Goal: Information Seeking & Learning: Learn about a topic

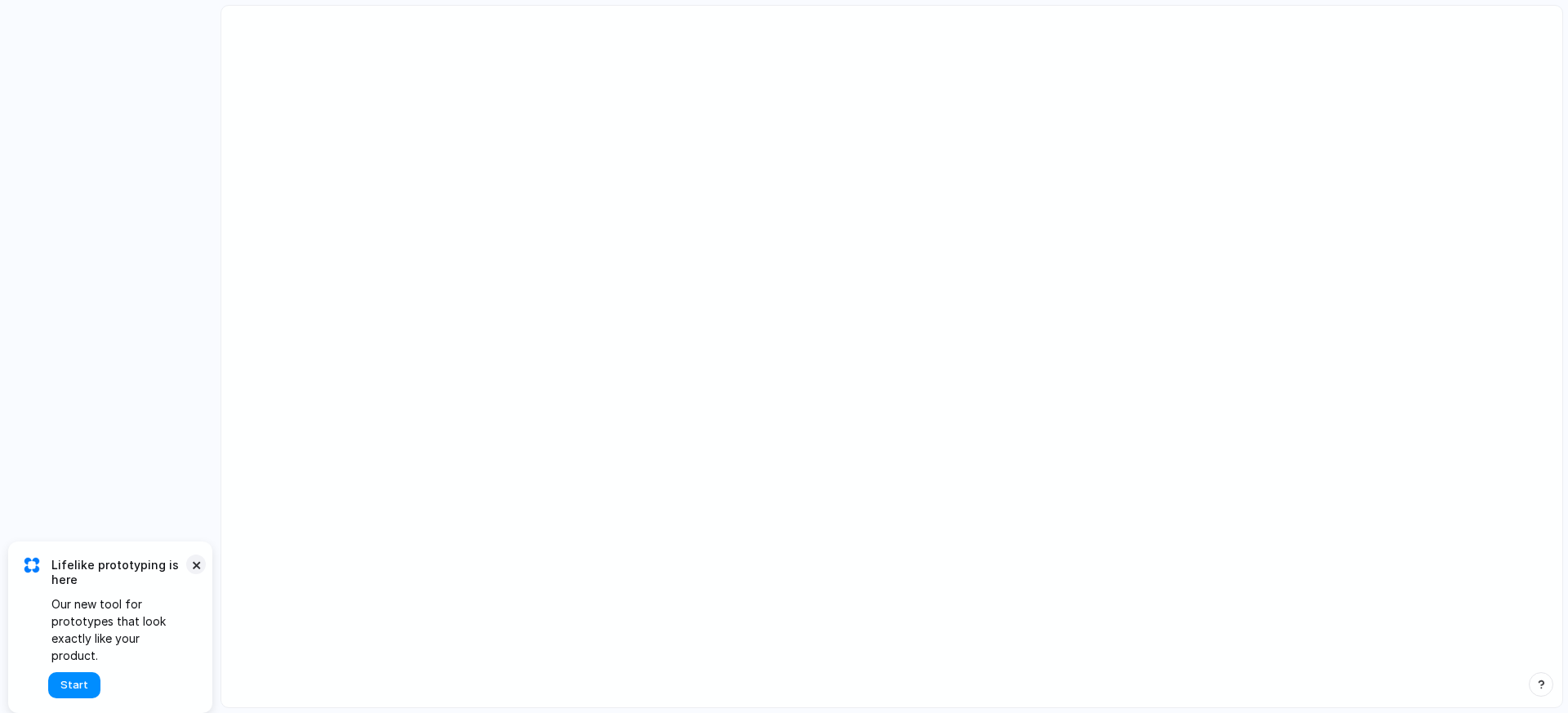
click at [193, 575] on button "×" at bounding box center [196, 565] width 20 height 20
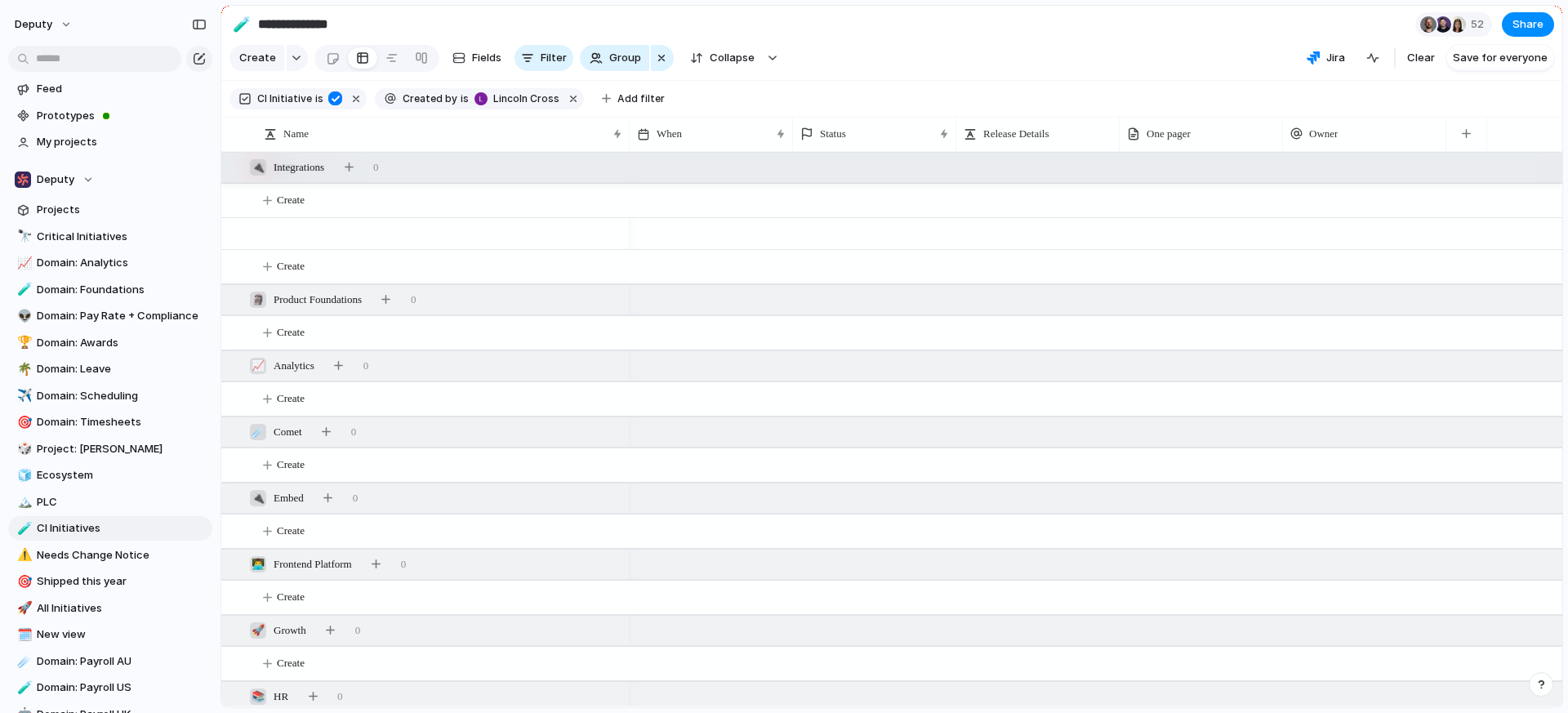
scroll to position [913, 0]
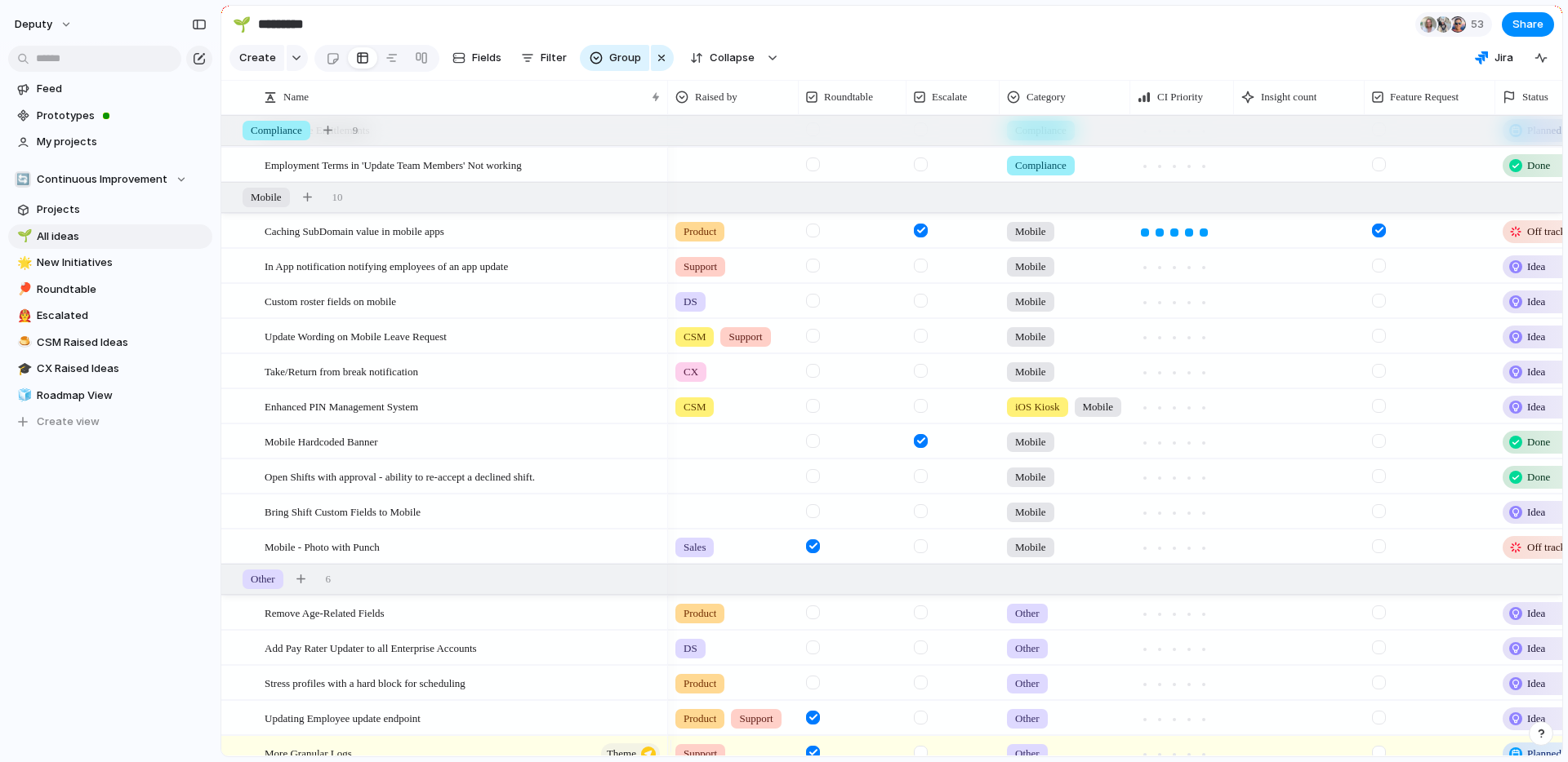
scroll to position [9512, 0]
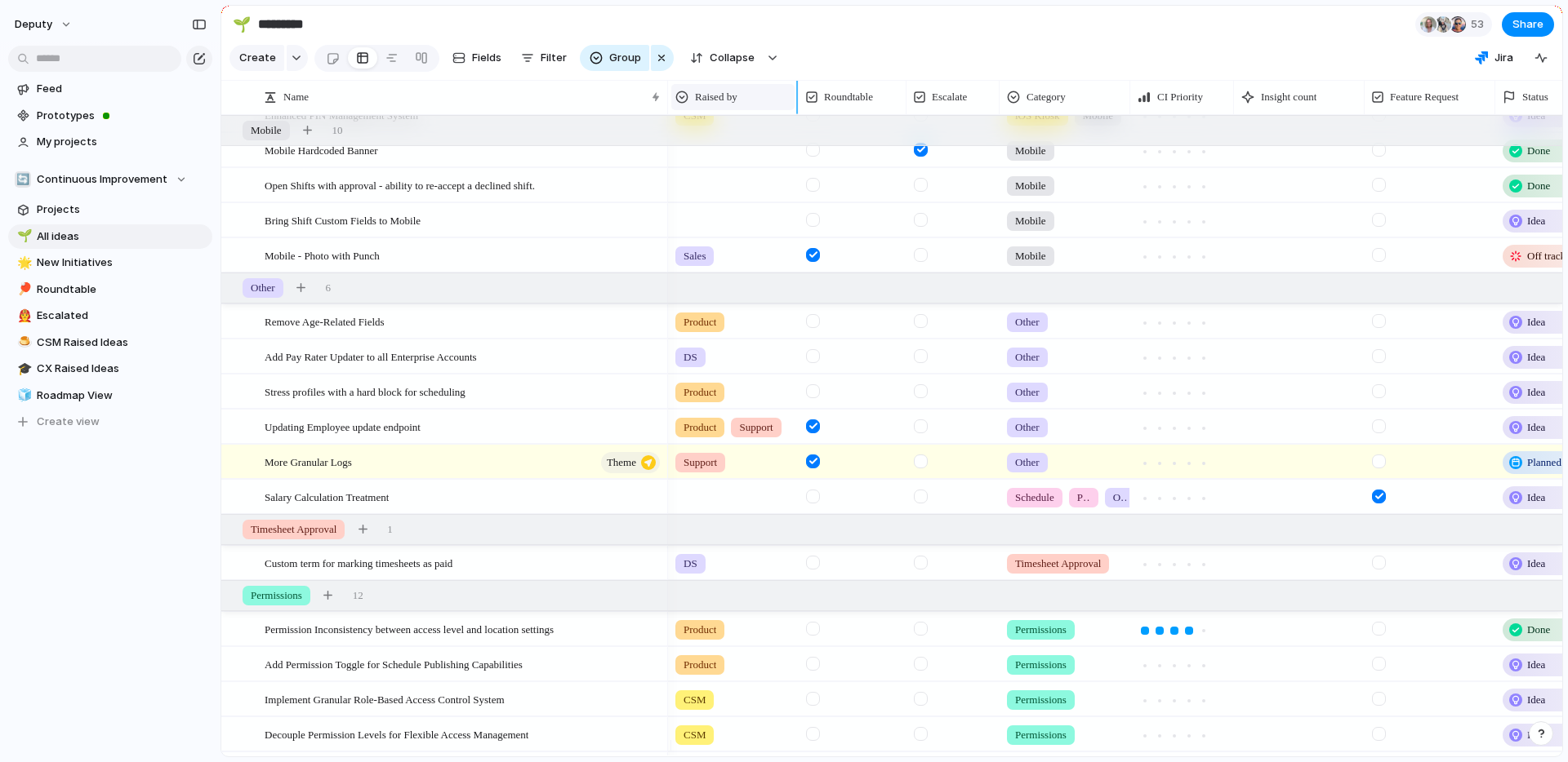
click at [722, 106] on span "Raised by" at bounding box center [716, 97] width 42 height 17
click at [755, 106] on div "Modify Hide Sort ascending Sort descending" at bounding box center [784, 381] width 1568 height 762
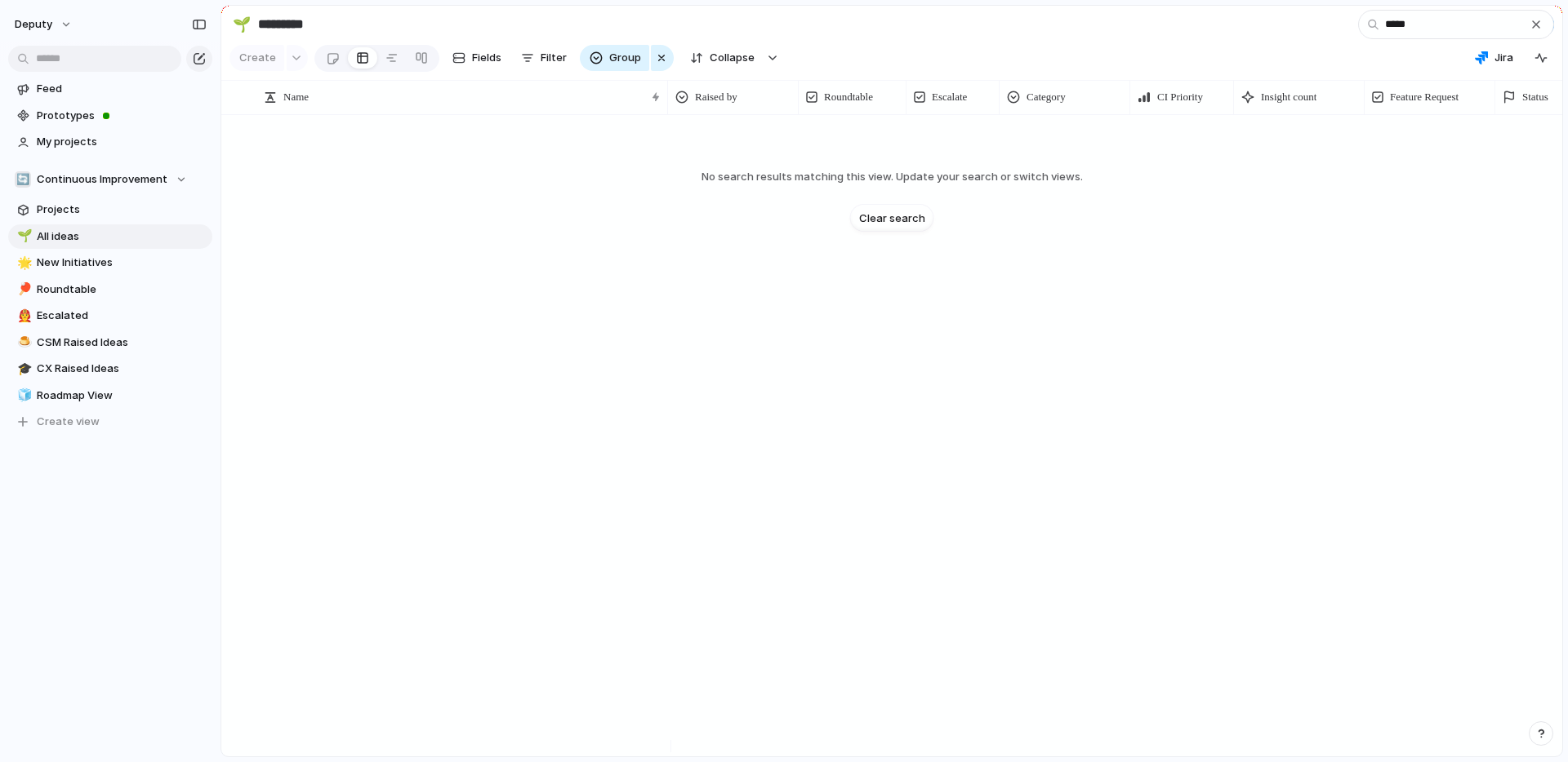
scroll to position [0, 0]
type input "*******"
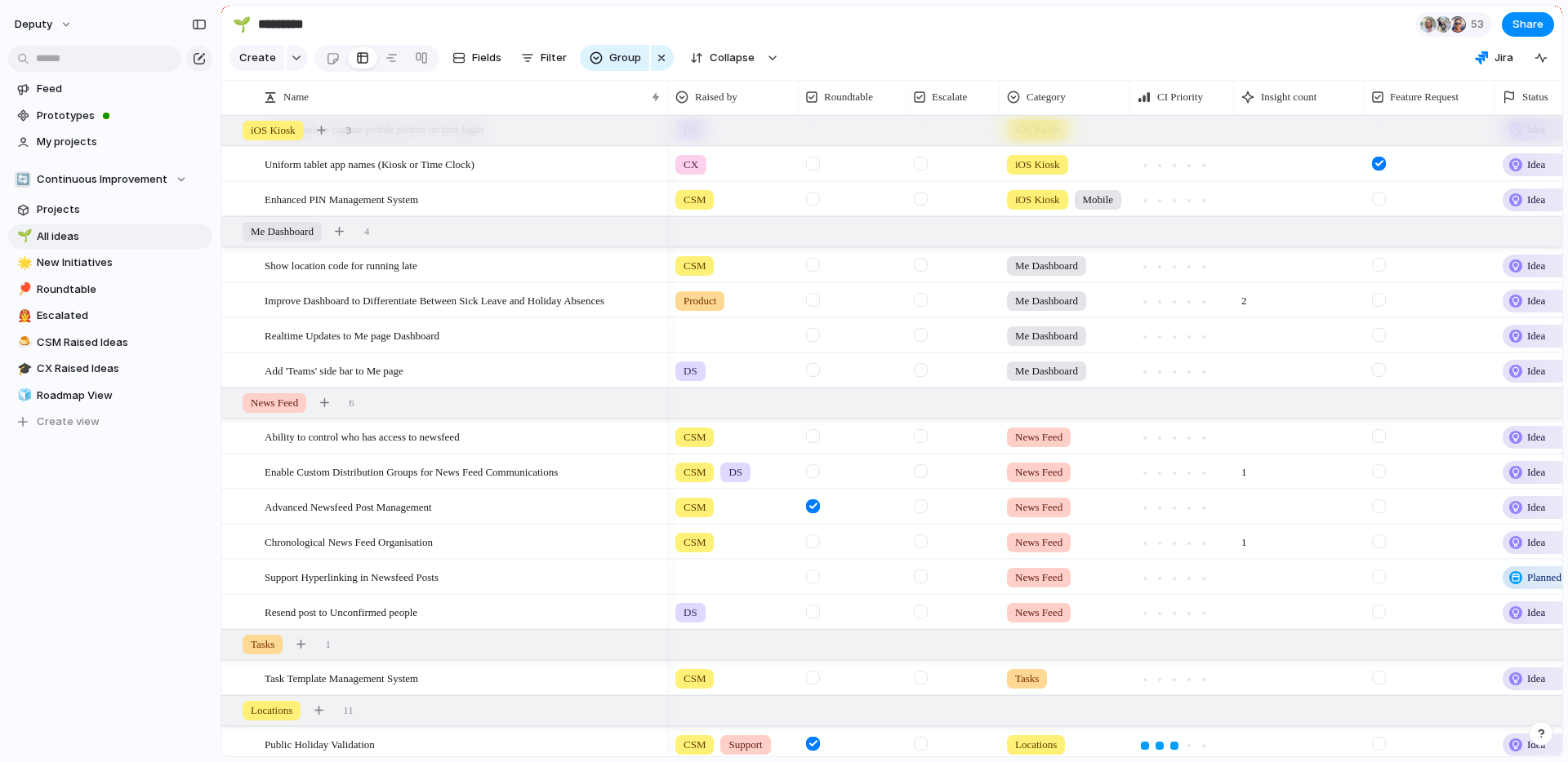
scroll to position [223, 0]
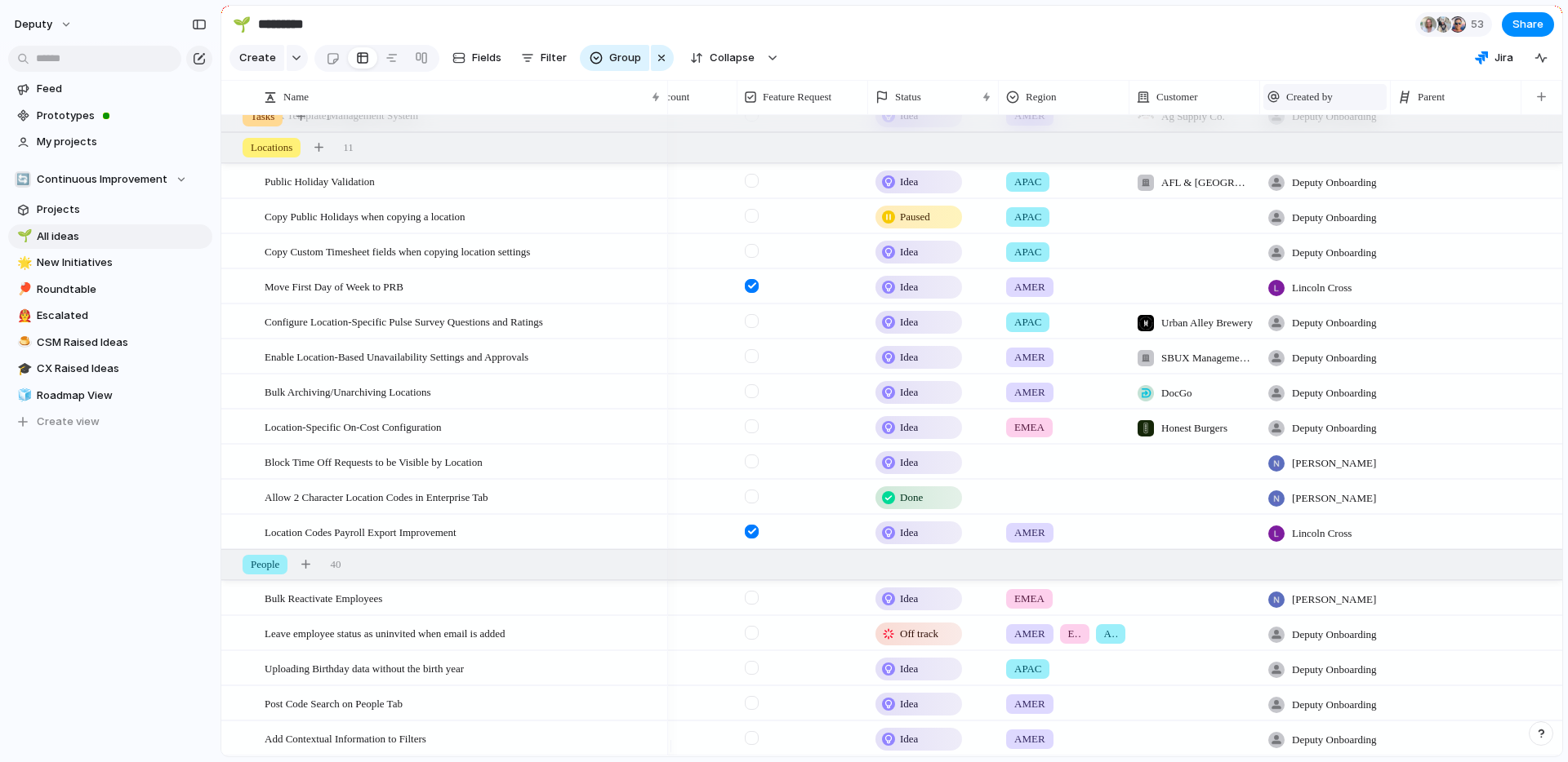
click at [1325, 106] on span "Created by" at bounding box center [1309, 97] width 47 height 17
click at [1346, 199] on span "Sort ascending" at bounding box center [1334, 198] width 79 height 17
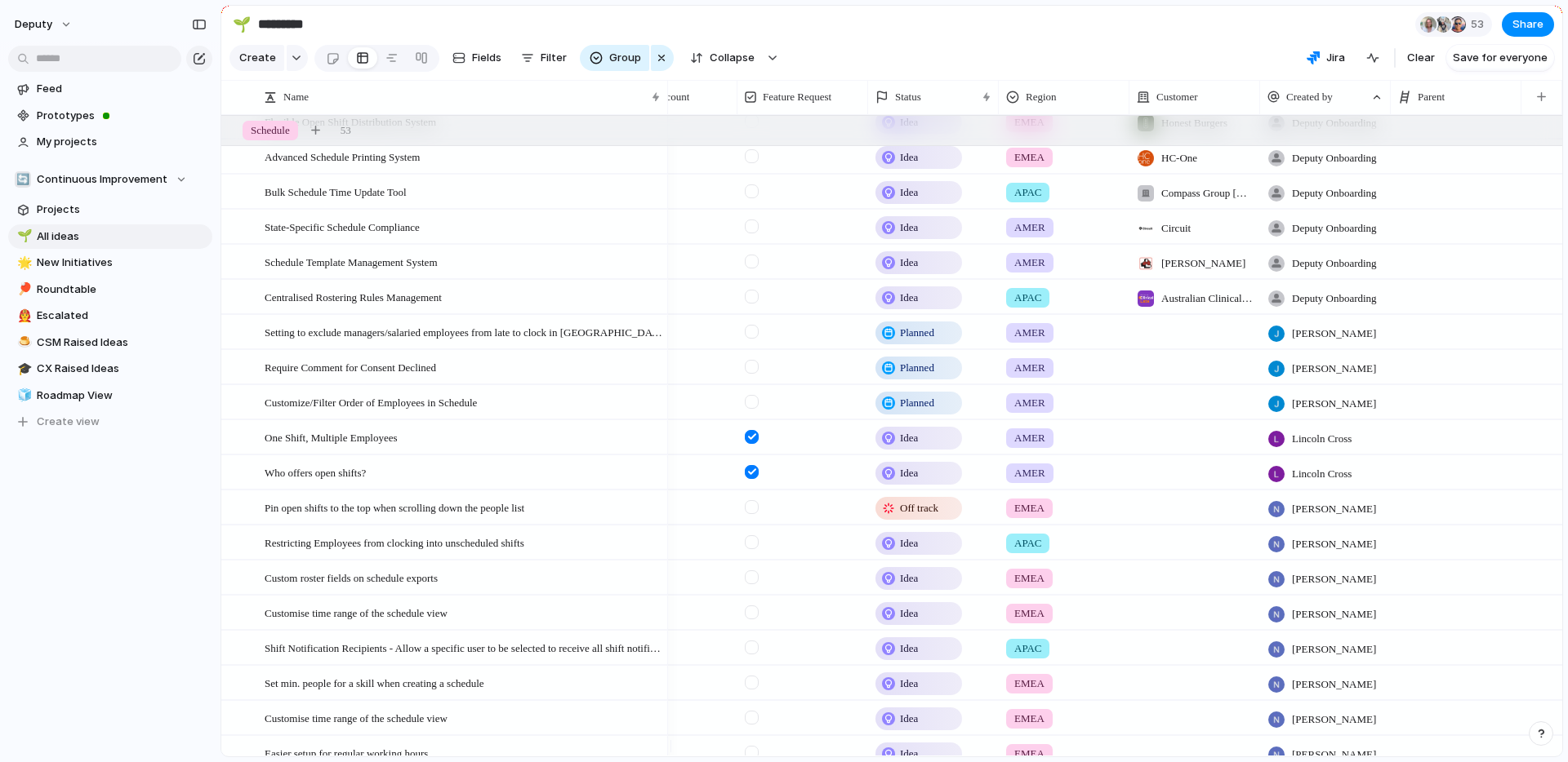
scroll to position [3276, 0]
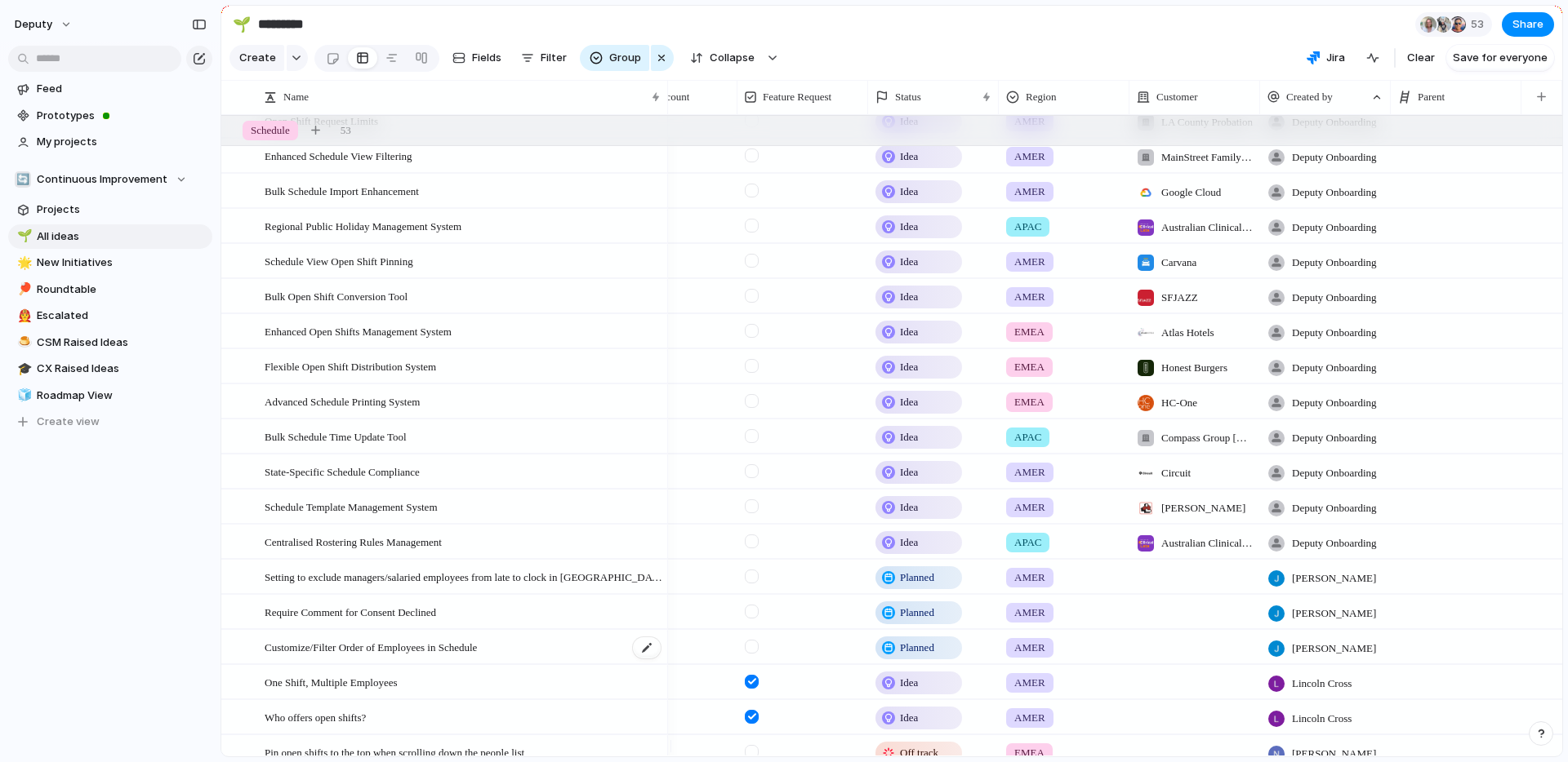
click at [474, 656] on span "Customize/Filter Order of Employees in Schedule" at bounding box center [370, 646] width 212 height 19
